Goal: Task Accomplishment & Management: Manage account settings

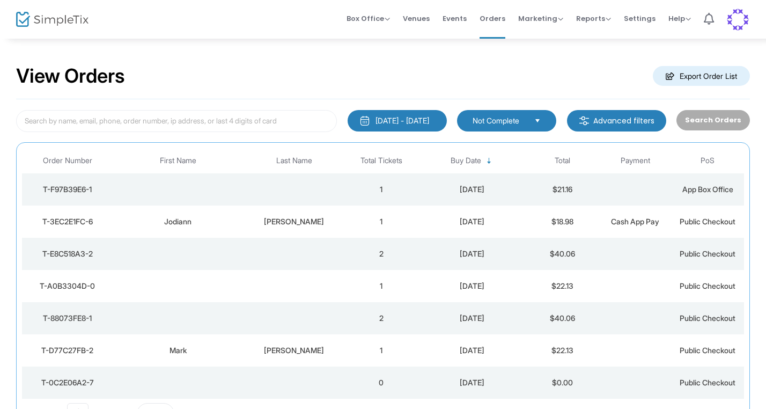
click at [612, 112] on m-button "Advanced filters" at bounding box center [616, 120] width 99 height 21
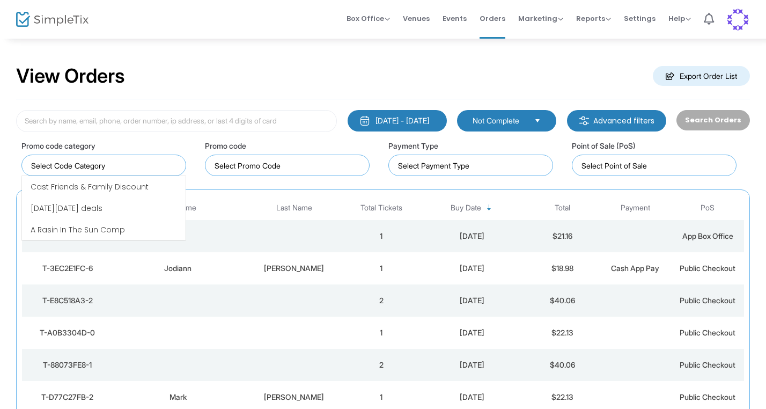
click at [119, 167] on input at bounding box center [106, 165] width 150 height 11
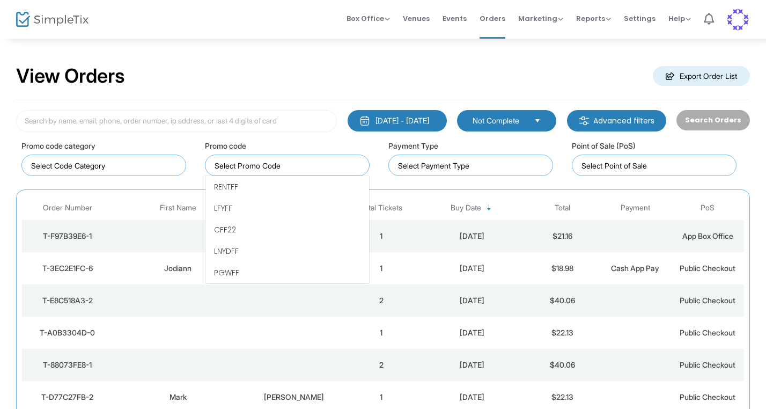
click at [308, 157] on kendo-taglist at bounding box center [287, 165] width 164 height 20
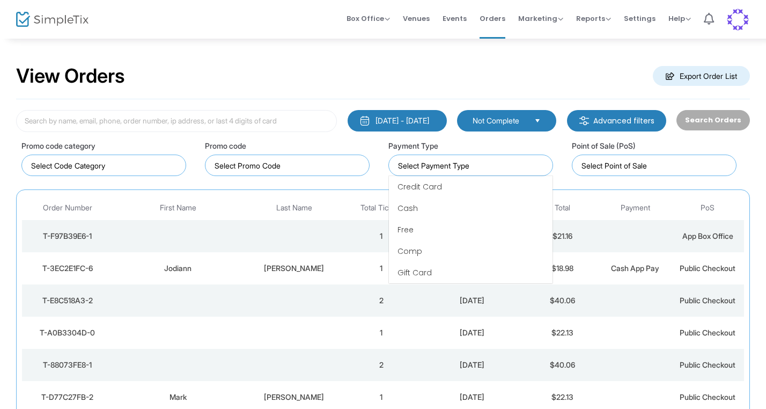
click at [441, 167] on input at bounding box center [473, 165] width 150 height 11
click at [675, 165] on input at bounding box center [656, 165] width 150 height 11
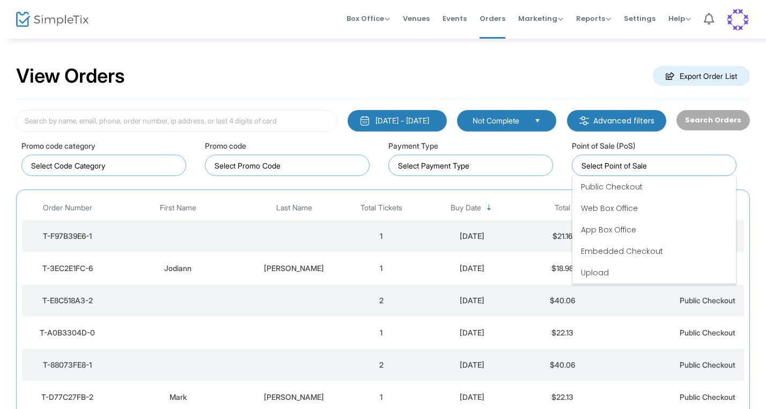
click at [682, 151] on div "Point of Sale (PoS)" at bounding box center [654, 158] width 165 height 36
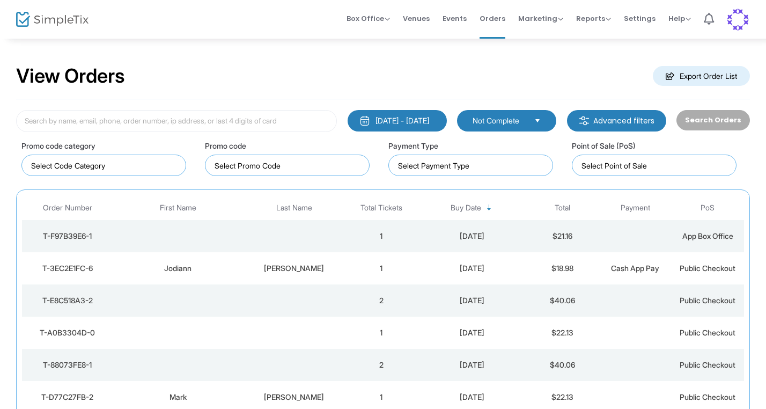
click at [537, 116] on span "Select" at bounding box center [538, 121] width 18 height 18
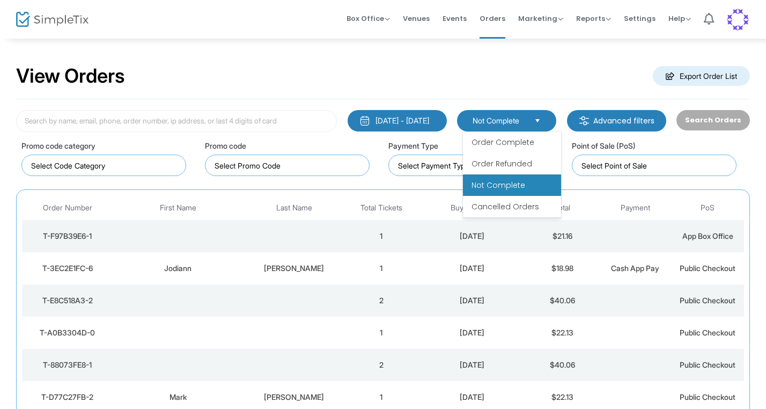
click at [444, 71] on div "View Orders Export Order List" at bounding box center [383, 77] width 734 height 46
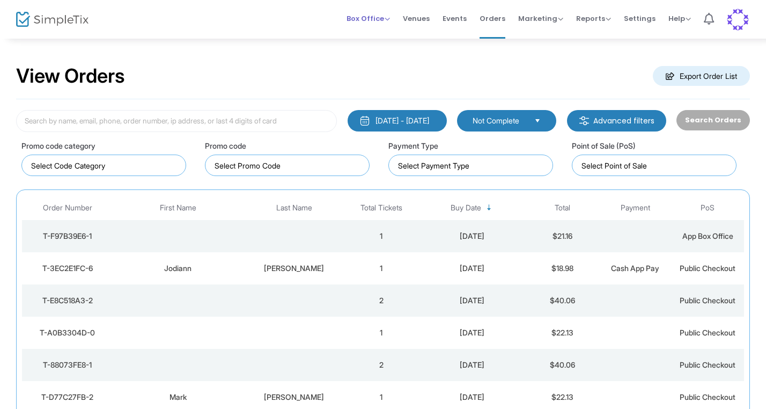
click at [386, 13] on span "Box Office Sell Tickets Bookings Sell Season Pass" at bounding box center [368, 18] width 43 height 27
click at [389, 14] on span "Box Office" at bounding box center [368, 18] width 43 height 10
click at [389, 60] on li "Bookings" at bounding box center [385, 57] width 77 height 21
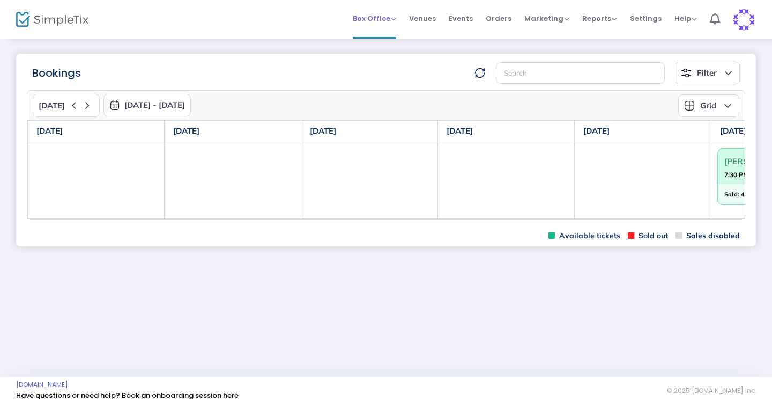
click at [402, 16] on li "Box Office Sell Tickets Bookings Sell Season Pass" at bounding box center [375, 19] width 56 height 39
click at [396, 19] on span "Box Office" at bounding box center [374, 18] width 43 height 10
click at [470, 17] on span "Events" at bounding box center [461, 18] width 24 height 27
